Goal: Information Seeking & Learning: Find contact information

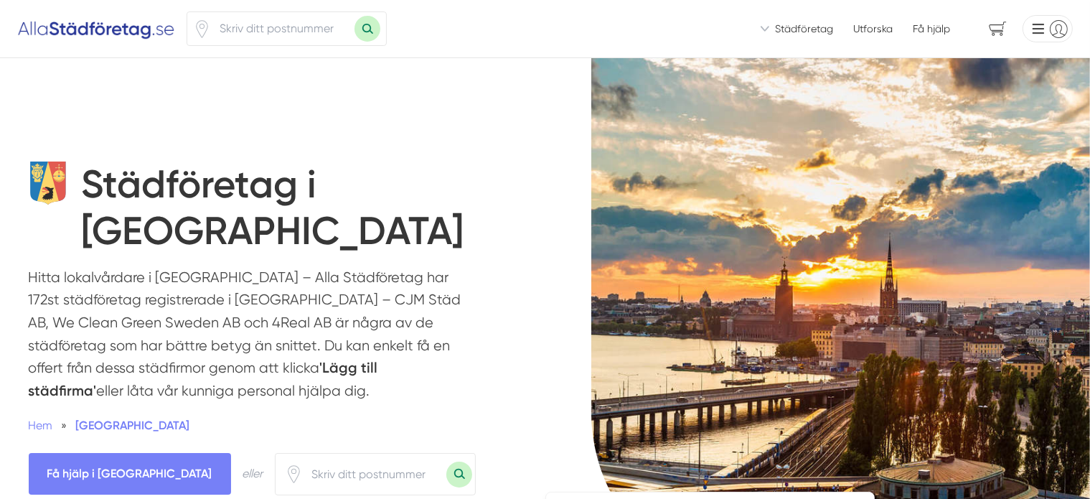
click at [364, 31] on button "Sök med postnummer" at bounding box center [367, 29] width 26 height 26
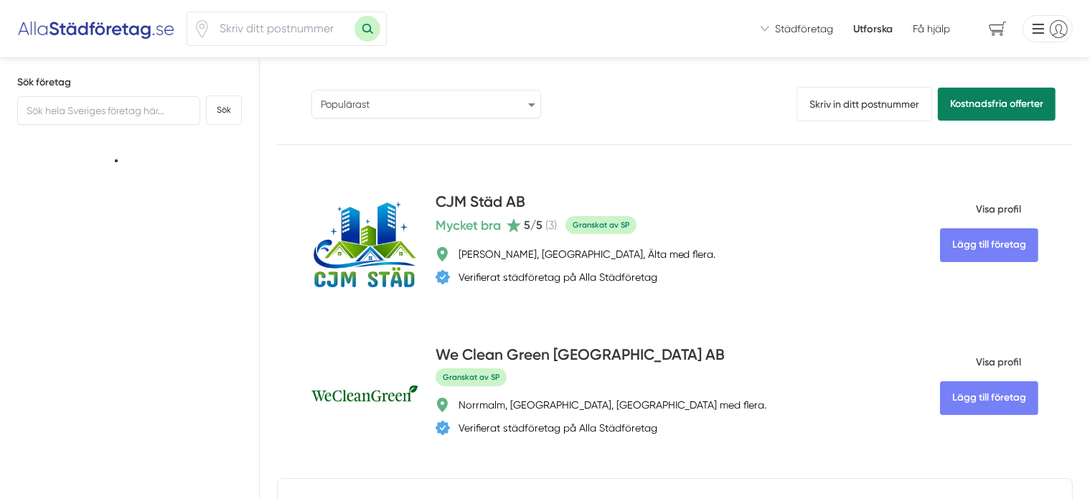
click at [422, 103] on select "Populärast Högst omdöme Flest omdömen Senaste uppdaterade Nyaste företaget på A…" at bounding box center [426, 104] width 230 height 29
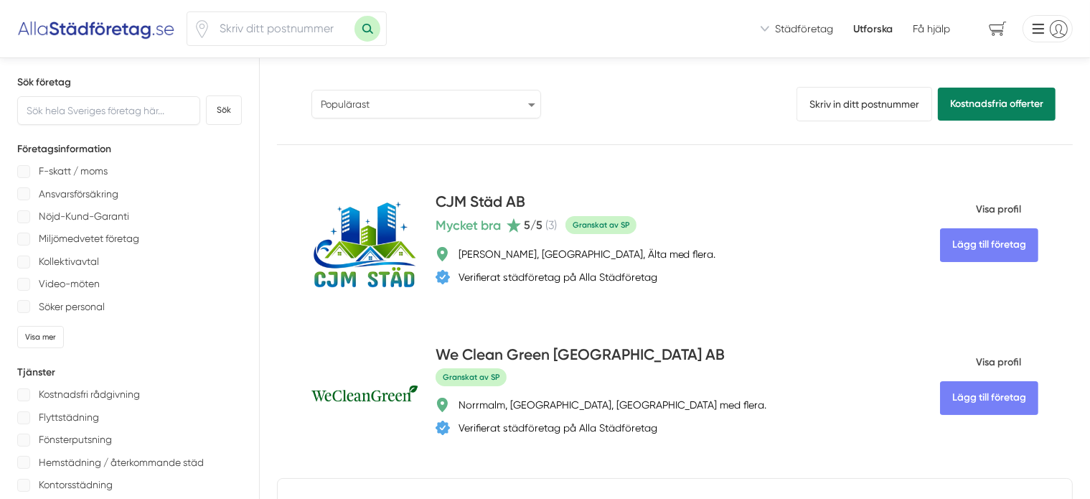
select select "newest-on-platform"
click at [311, 90] on select "Populärast Högst omdöme Flest omdömen Senaste uppdaterade Nyaste företaget på A…" at bounding box center [426, 104] width 230 height 29
click at [362, 30] on button "Sök med postnummer" at bounding box center [367, 29] width 26 height 26
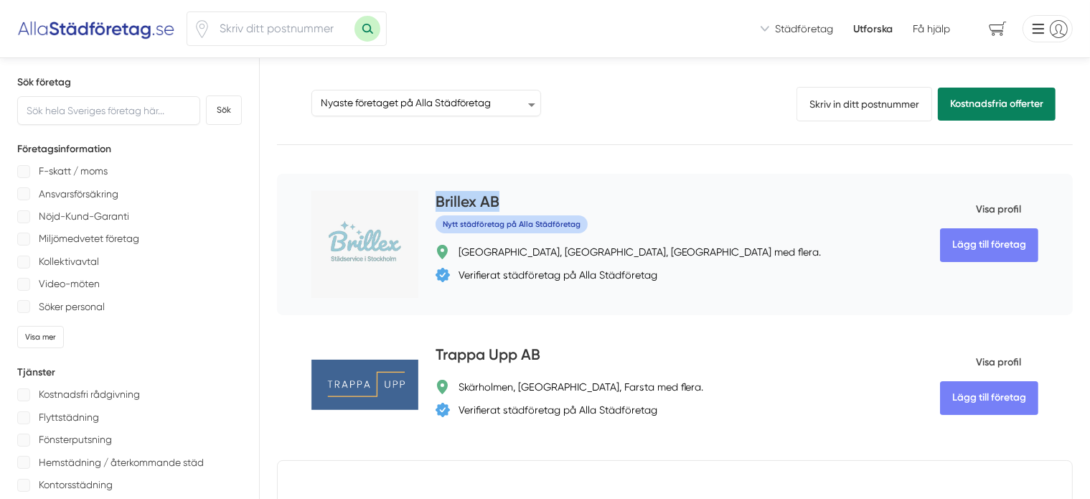
drag, startPoint x: 444, startPoint y: 198, endPoint x: 355, endPoint y: 206, distance: 89.3
click at [355, 206] on div "Lägg till företag Brillex AB Nytt städföretag på Alla Städföretag Haninge, Hand…" at bounding box center [675, 244] width 796 height 141
copy h4 "Brillex AB"
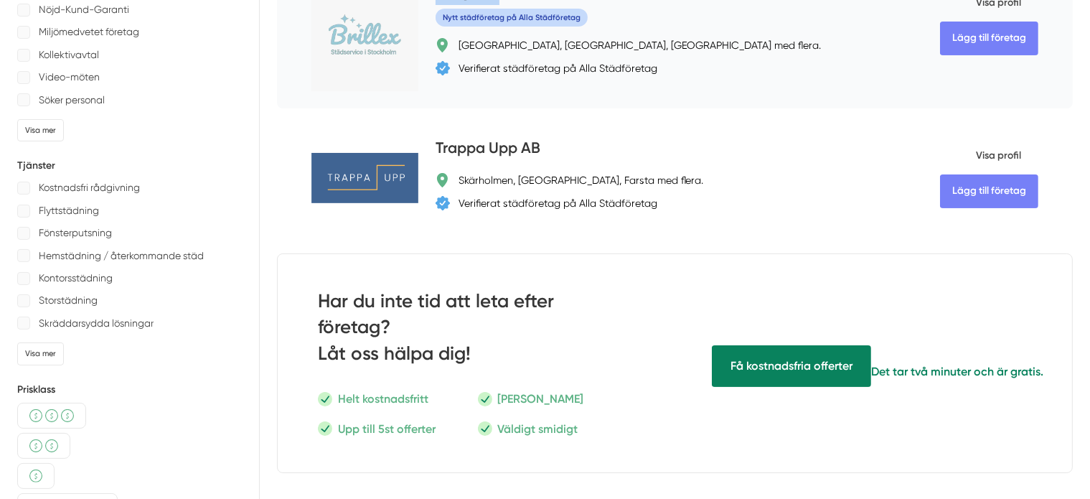
scroll to position [215, 0]
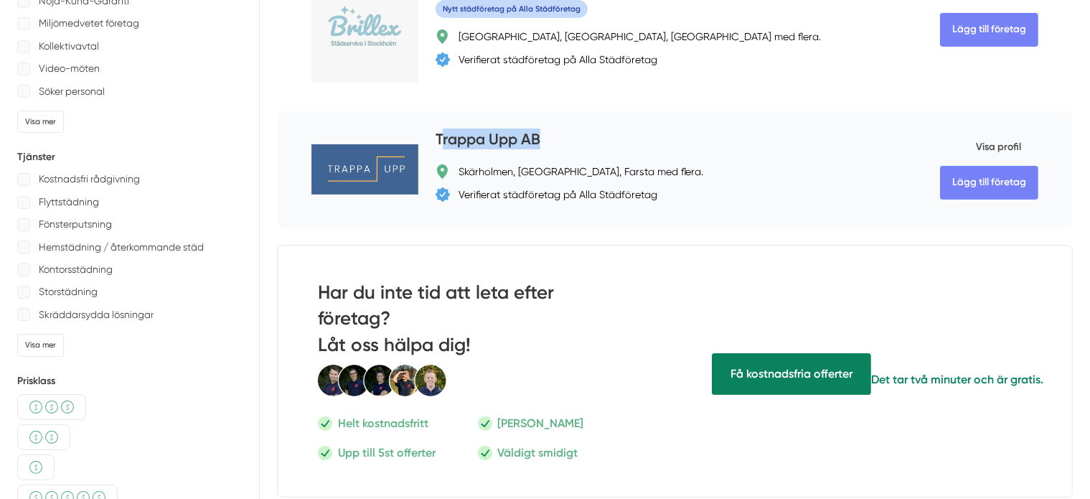
drag, startPoint x: 487, startPoint y: 133, endPoint x: 365, endPoint y: 137, distance: 122.8
click at [436, 137] on div "Trappa Upp AB" at bounding box center [644, 140] width 417 height 24
click at [504, 95] on div "Lägg till företag Brillex AB Nytt städföretag på Alla Städföretag Haninge, Hand…" at bounding box center [675, 28] width 796 height 141
drag, startPoint x: 442, startPoint y: 140, endPoint x: 361, endPoint y: 143, distance: 81.1
click at [436, 143] on div "Trappa Upp AB" at bounding box center [644, 140] width 417 height 24
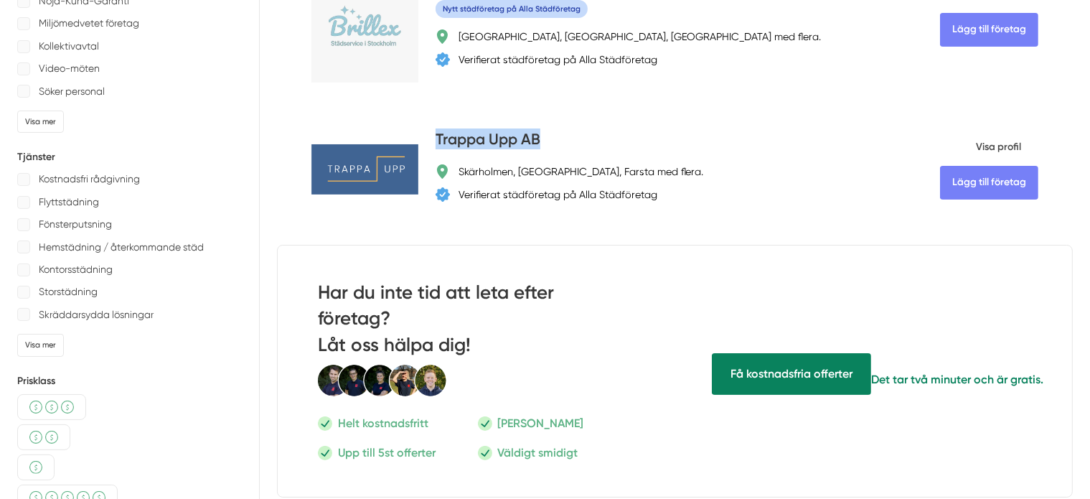
copy h4 "Trappa Upp AB"
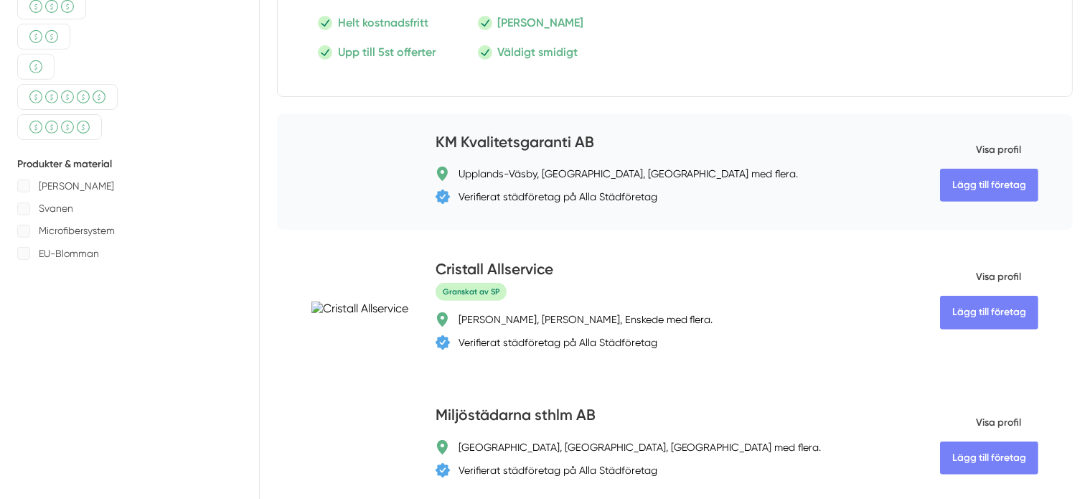
scroll to position [646, 0]
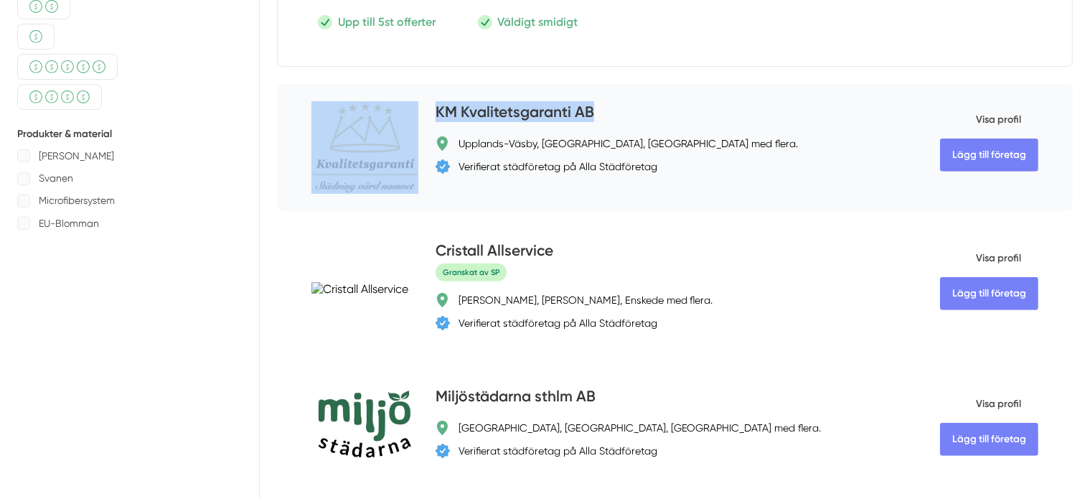
drag, startPoint x: 532, startPoint y: 78, endPoint x: 342, endPoint y: 85, distance: 190.3
click at [342, 85] on div "Lägg till företag KM Kvalitetsgaranti AB Upplands-Väsby, Täby, Sollentuna med f…" at bounding box center [675, 147] width 796 height 127
copy div "Lägg till företag KM Kvalitetsgaranti AB"
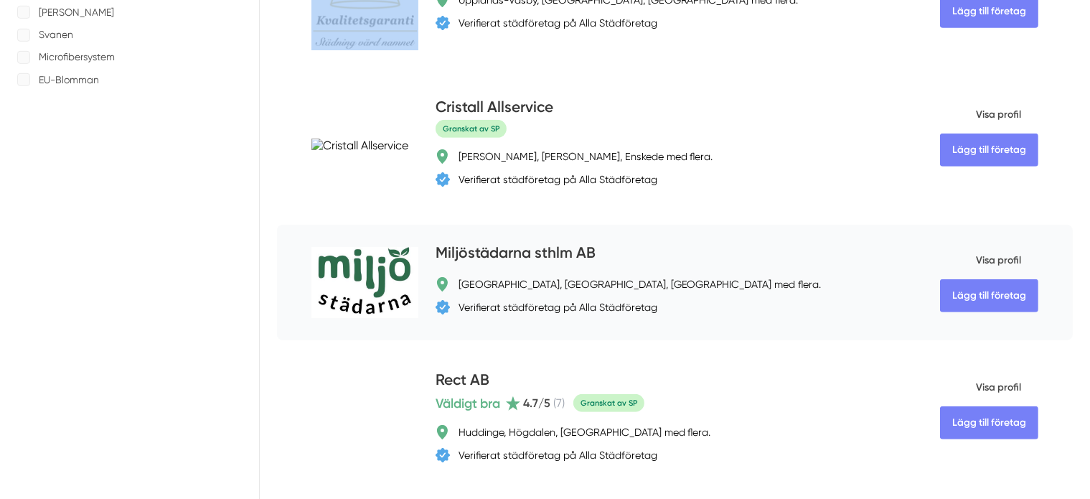
scroll to position [861, 0]
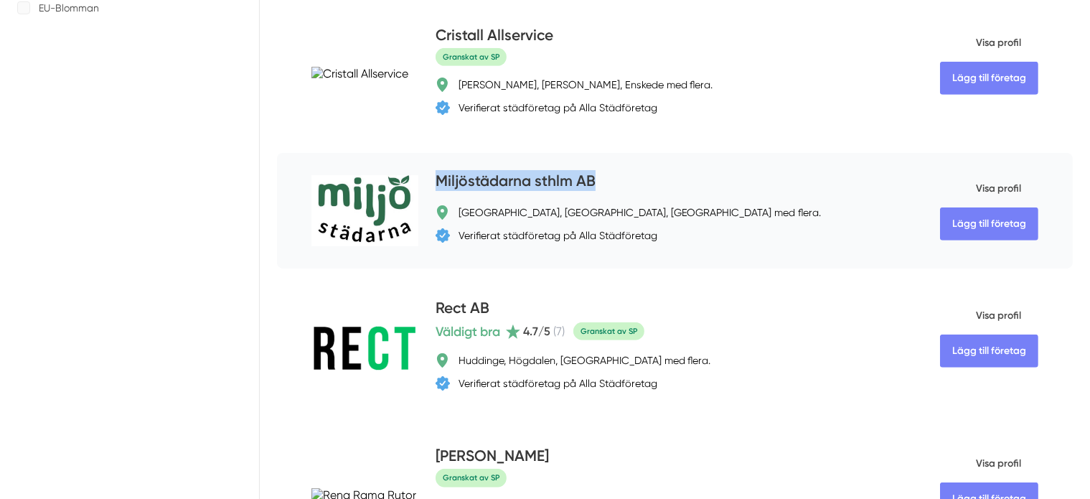
drag, startPoint x: 541, startPoint y: 156, endPoint x: 359, endPoint y: 157, distance: 182.3
click at [436, 170] on div "Miljöstädarna sthlm AB" at bounding box center [644, 182] width 417 height 24
copy h4 "Miljöstädarna sthlm AB"
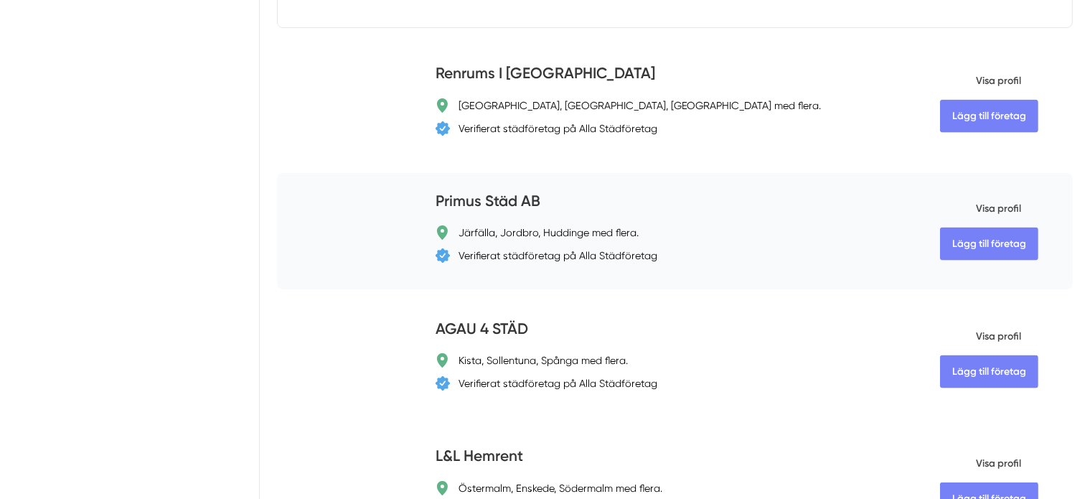
scroll to position [1866, 0]
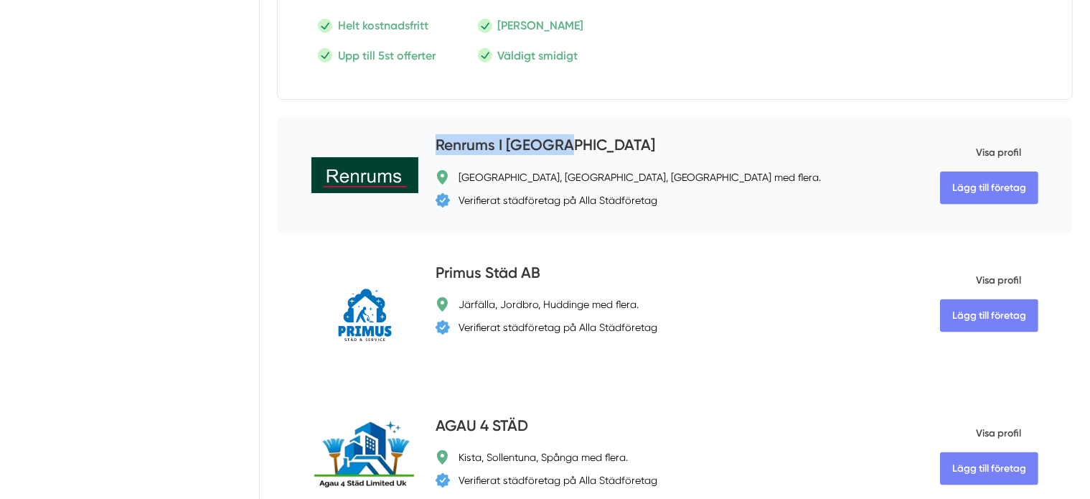
drag, startPoint x: 488, startPoint y: 98, endPoint x: 362, endPoint y: 103, distance: 126.4
click at [436, 134] on div "Renrums I Sverige" at bounding box center [644, 146] width 417 height 24
copy h4 "Renrums I Sverige"
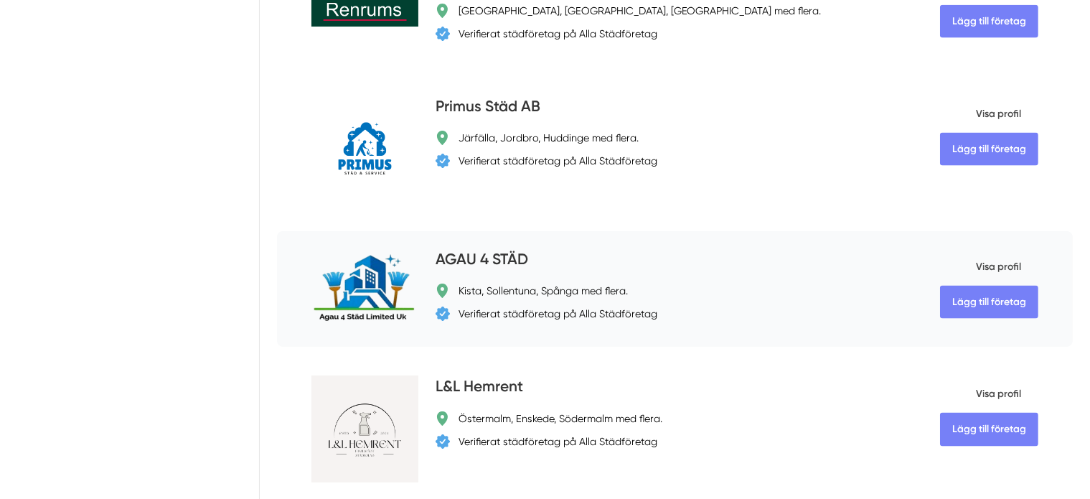
scroll to position [2009, 0]
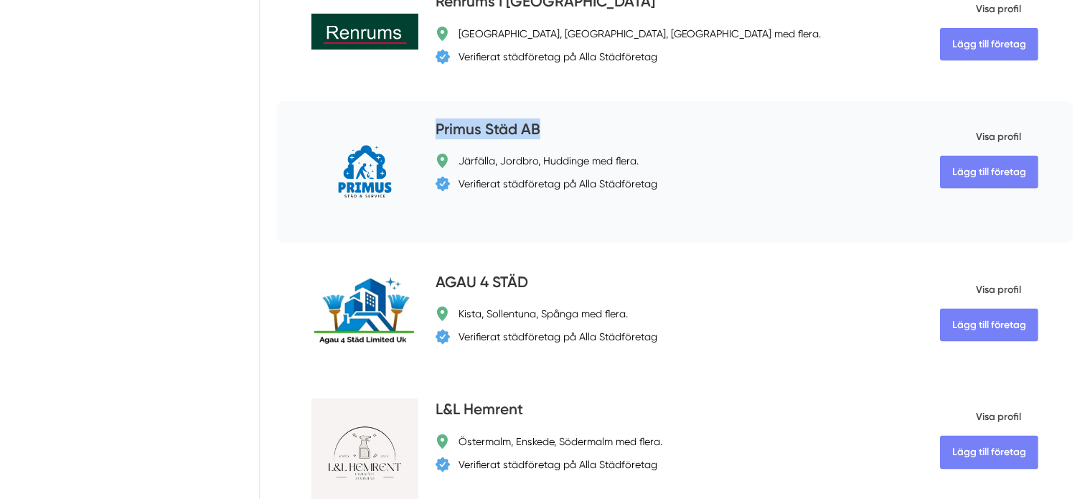
drag, startPoint x: 499, startPoint y: 91, endPoint x: 356, endPoint y: 84, distance: 143.7
click at [356, 101] on div "Lägg till företag Primus Städ AB Järfälla, Jordbro, Huddinge med flera. Verifie…" at bounding box center [675, 171] width 796 height 141
copy h4 "Primus Städ AB"
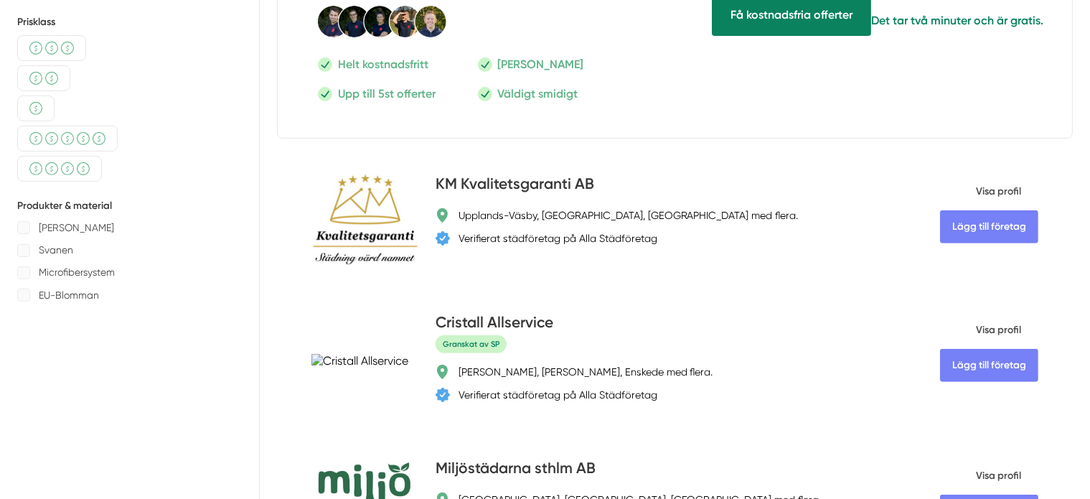
scroll to position [0, 0]
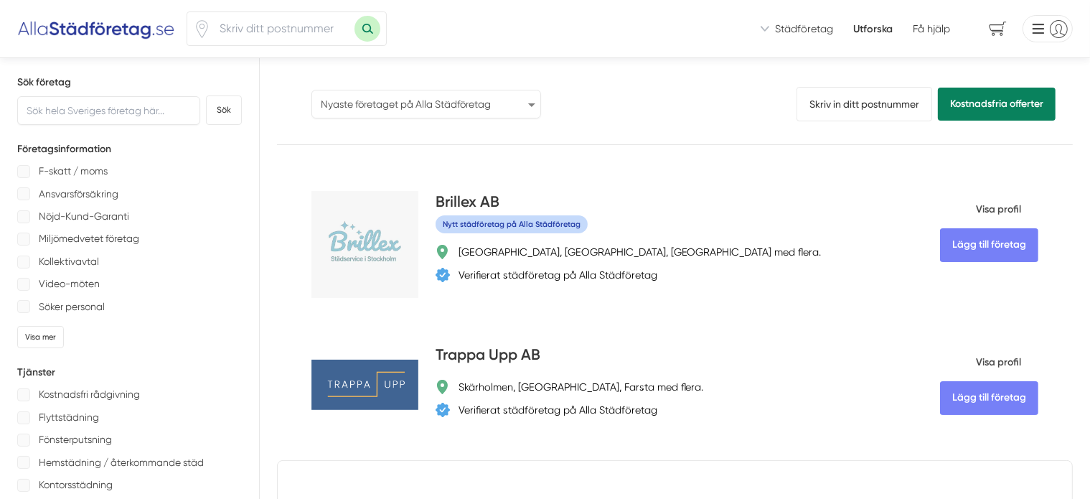
click at [400, 105] on select "Populärast Högst omdöme Flest omdömen Senaste uppdaterade Nyaste företaget på A…" at bounding box center [426, 104] width 230 height 29
select select "popular"
click at [311, 90] on select "Populärast Högst omdöme Flest omdömen Senaste uppdaterade Nyaste företaget på A…" at bounding box center [426, 104] width 230 height 29
click at [362, 31] on button "Sök med postnummer" at bounding box center [367, 29] width 26 height 26
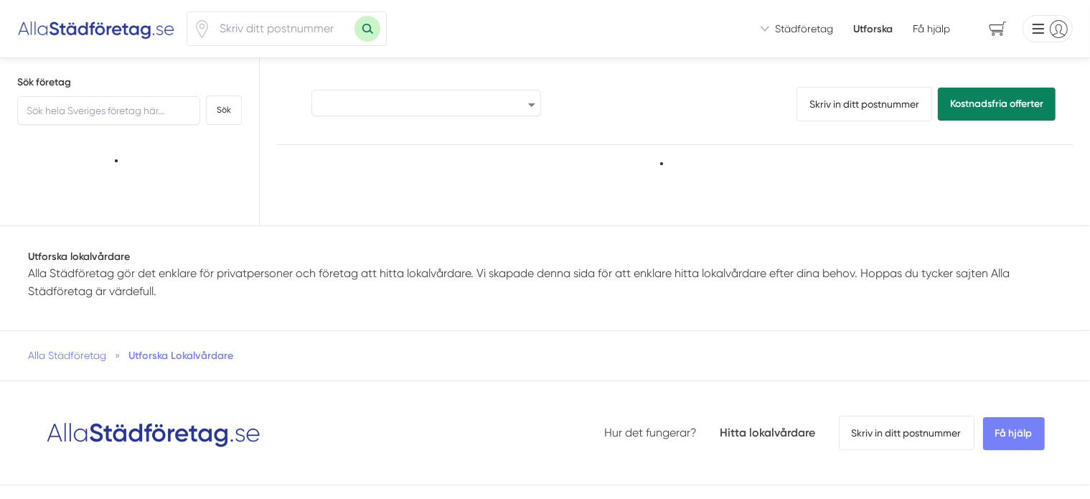
select select "popular"
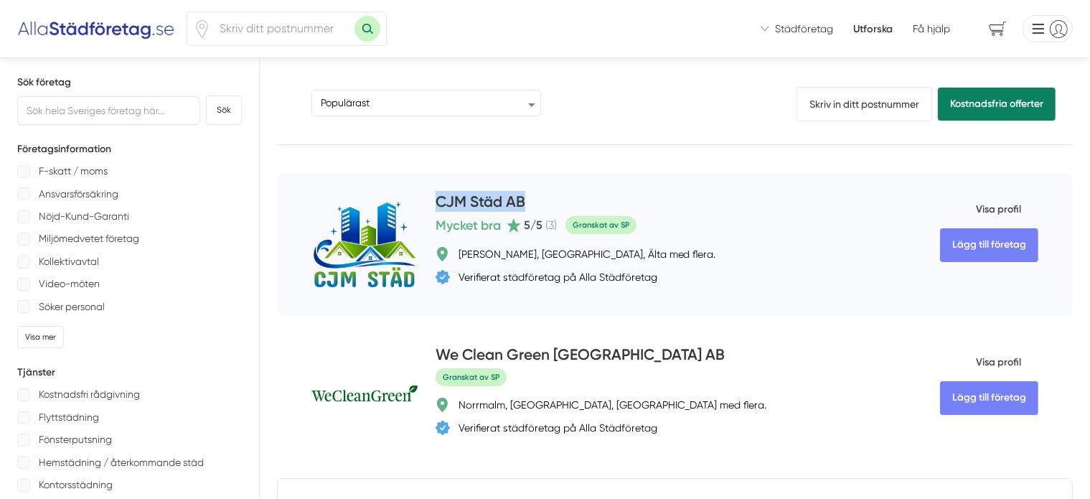
drag, startPoint x: 489, startPoint y: 199, endPoint x: 355, endPoint y: 212, distance: 134.8
click at [355, 212] on div "Lägg till företag CJM Städ AB Mycket bra 5 /5 ( 3 ) Granskat av SP Adelsö, Åker…" at bounding box center [675, 244] width 796 height 141
copy h4 "CJM Städ AB"
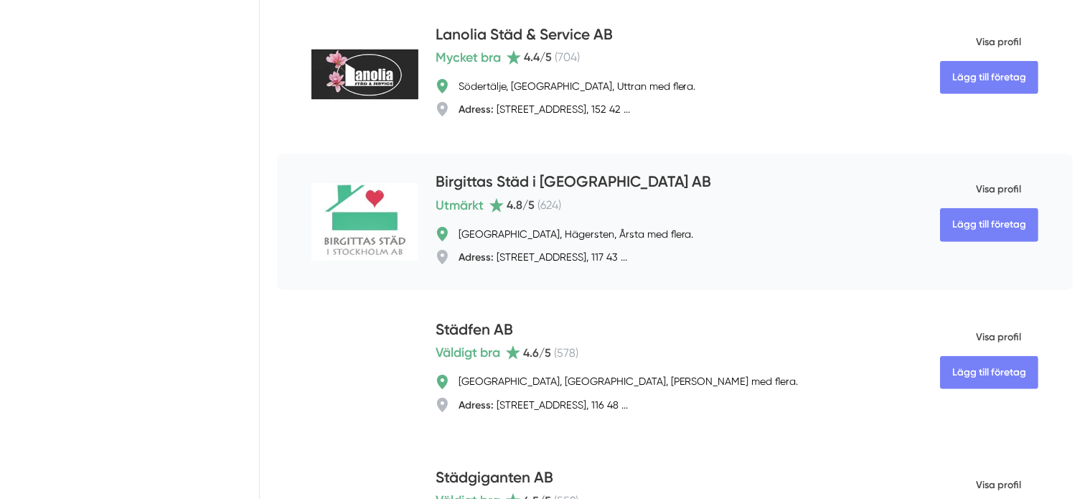
scroll to position [1148, 0]
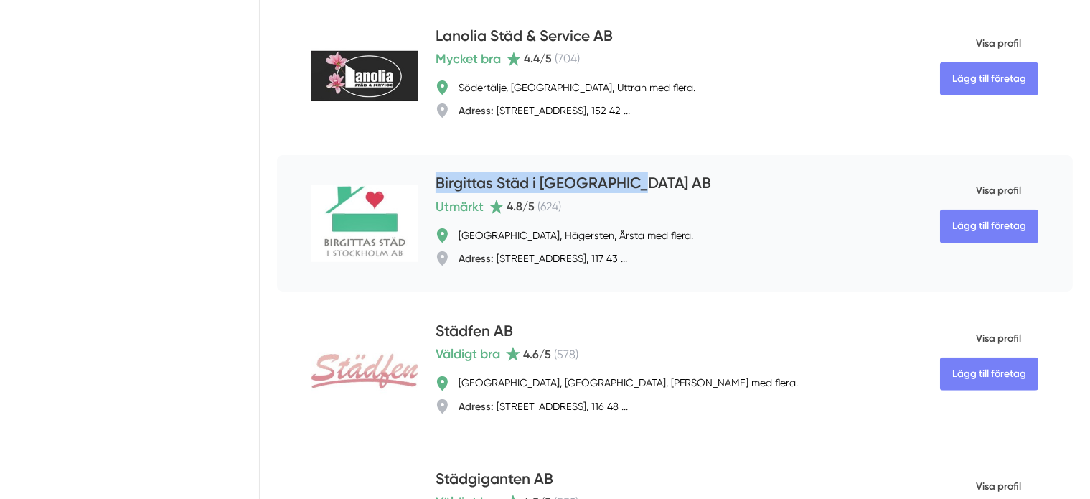
drag, startPoint x: 594, startPoint y: 190, endPoint x: 351, endPoint y: 190, distance: 243.3
click at [351, 190] on div "Lägg till företag Birgittas Städ i Stockholm AB Utmärkt 4.8 /5 ( 624 ) Stockhol…" at bounding box center [675, 223] width 796 height 136
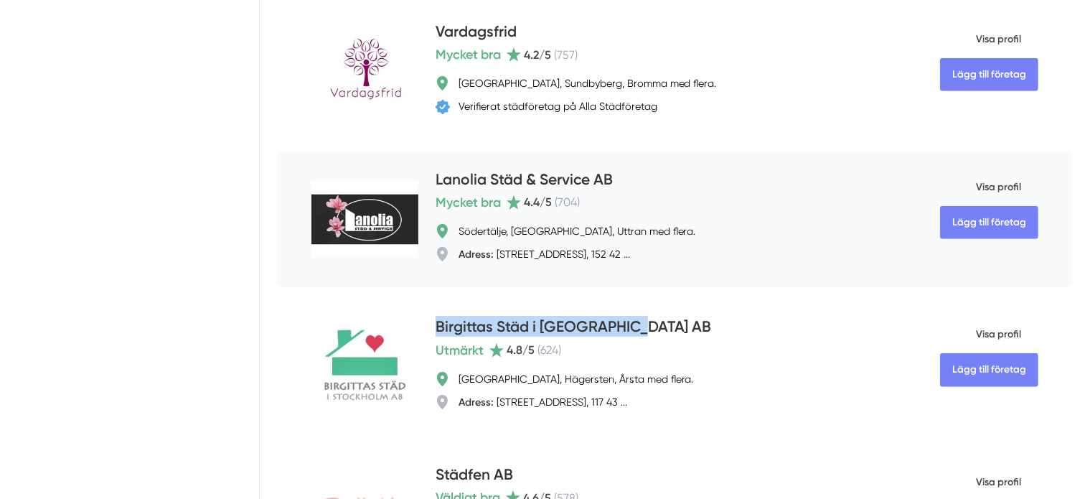
scroll to position [1005, 0]
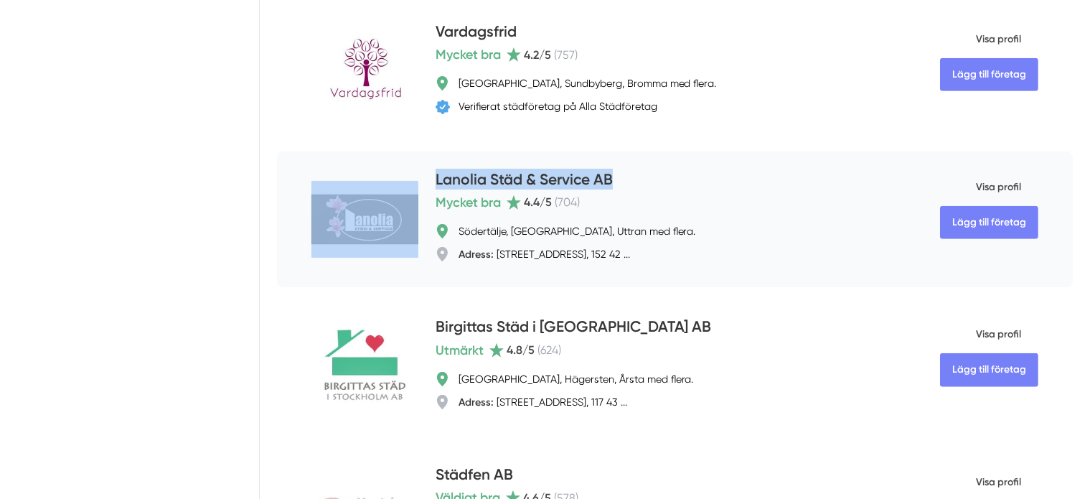
drag, startPoint x: 587, startPoint y: 184, endPoint x: 347, endPoint y: 184, distance: 240.4
click at [347, 184] on div "Lägg till företag Lanolia Städ & Service AB Mycket bra 4.4 /5 ( 704 ) Södertälj…" at bounding box center [675, 219] width 796 height 136
copy div "Lägg till företag Lanolia Städ & Service AB"
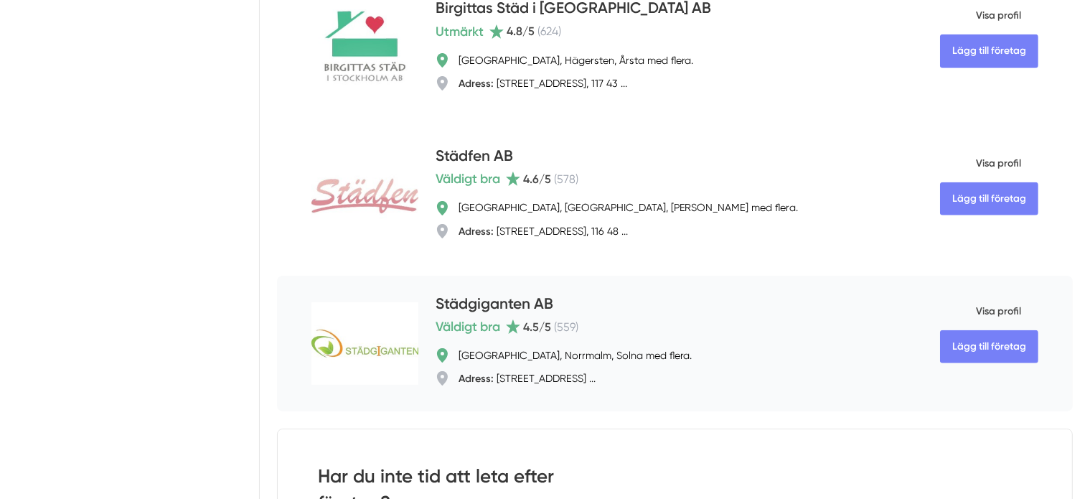
scroll to position [1363, 0]
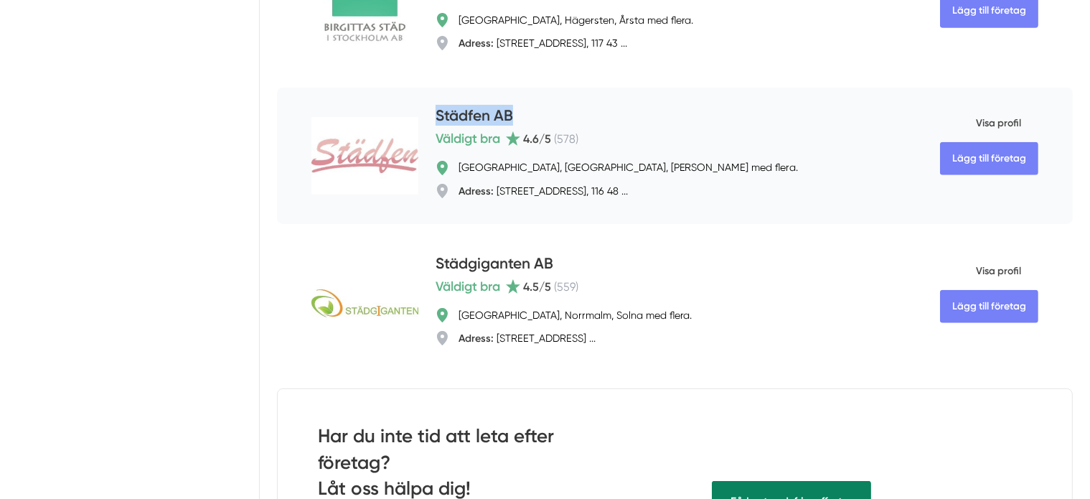
drag, startPoint x: 456, startPoint y: 123, endPoint x: 360, endPoint y: 127, distance: 96.2
click at [436, 127] on div "Städfen AB" at bounding box center [644, 117] width 417 height 24
copy h4 "Städfen AB"
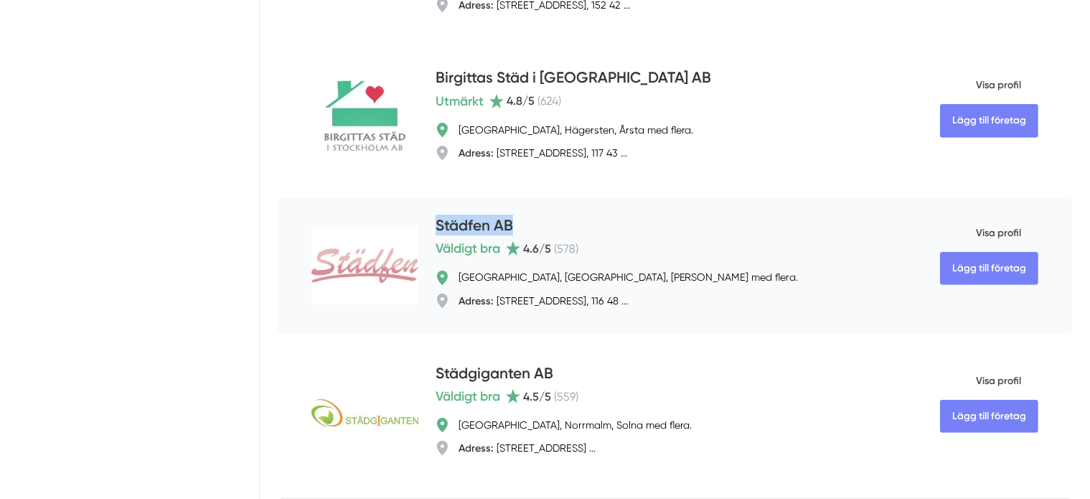
scroll to position [1148, 0]
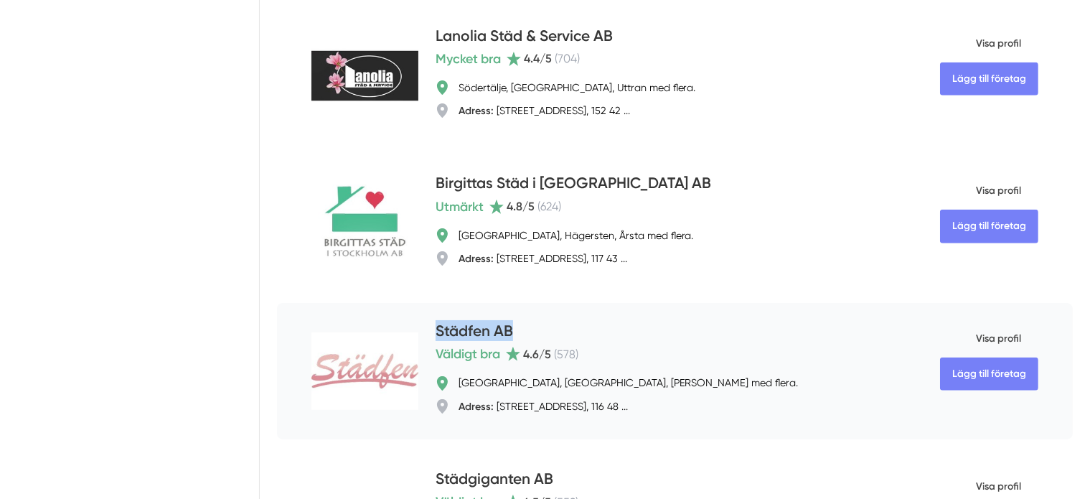
click at [436, 337] on h4 "Städfen AB" at bounding box center [474, 332] width 77 height 24
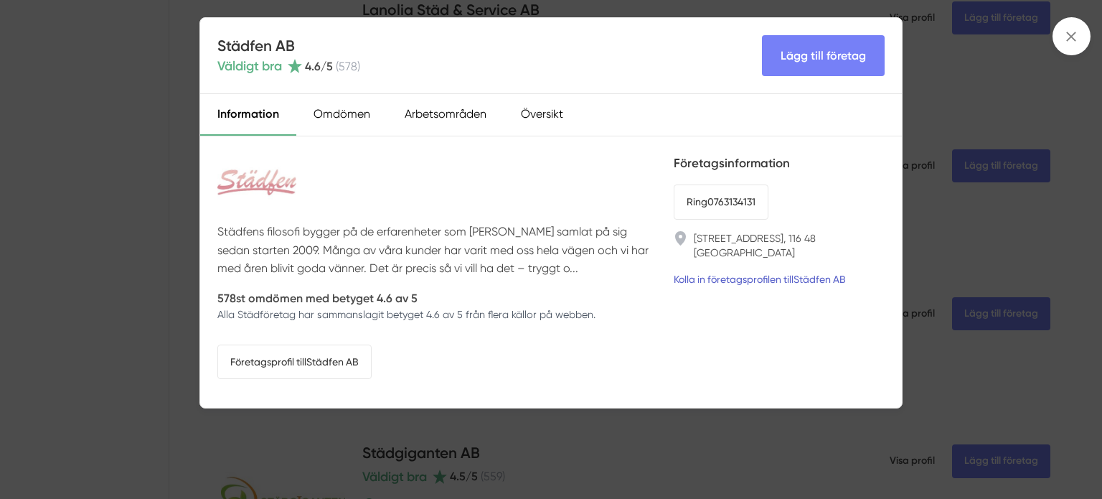
click at [701, 255] on ul "Ring 0763134131 Barnängsgatan 52C, 116 48 Stockholm Kolla in företagsprofilen t…" at bounding box center [779, 235] width 211 height 103
click at [692, 271] on link "Kolla in företagsprofilen till Städfen AB" at bounding box center [760, 279] width 172 height 16
click at [1062, 33] on span at bounding box center [1072, 36] width 38 height 38
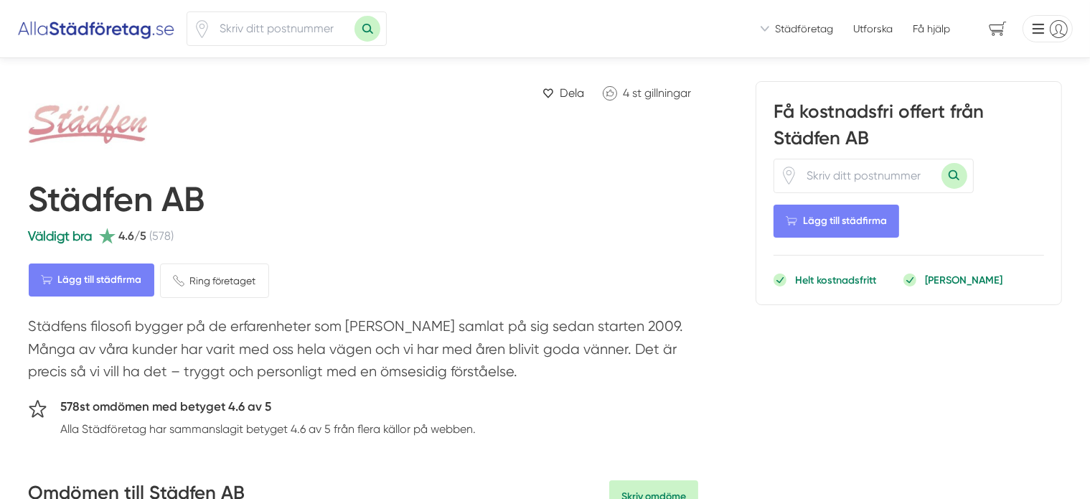
click at [509, 157] on div "Dela 4 st gillningar" at bounding box center [552, 127] width 291 height 92
